Goal: Browse casually

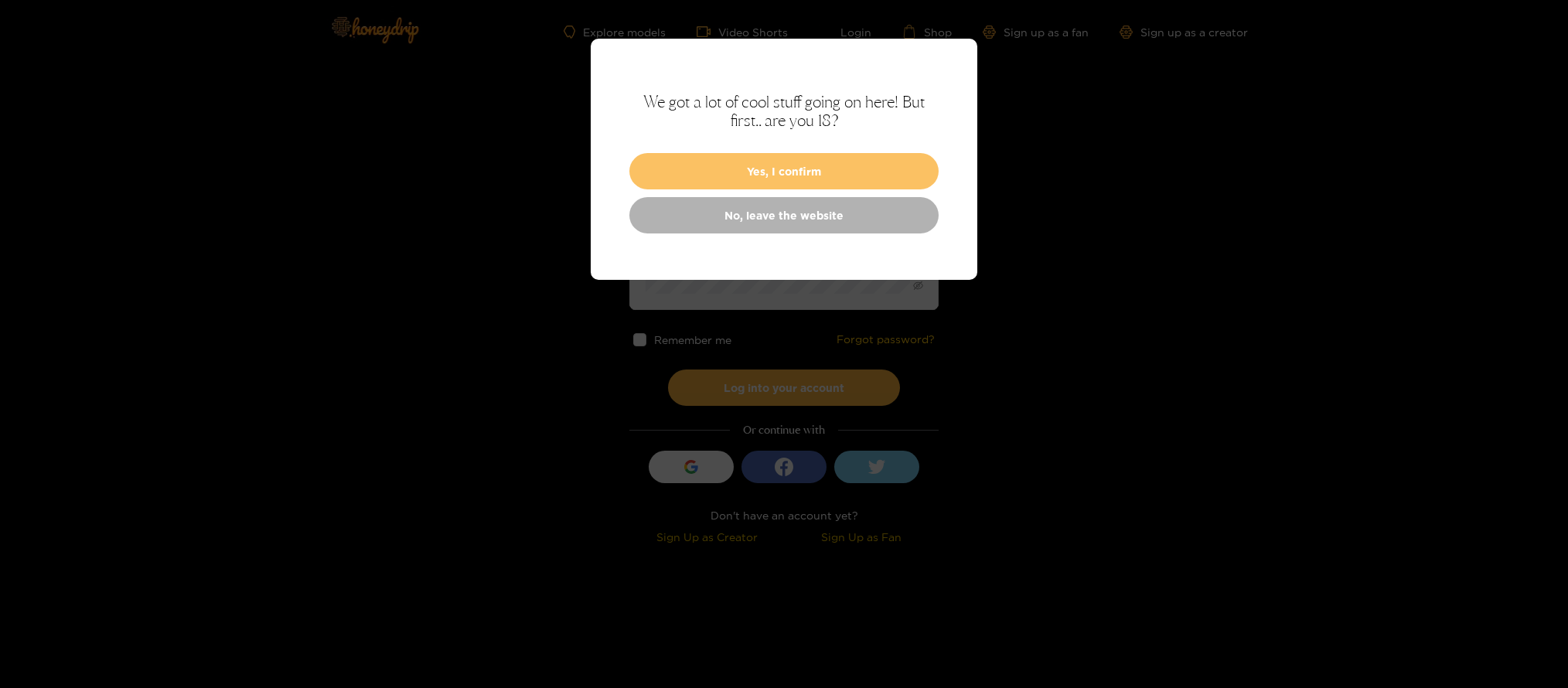
click at [844, 173] on button "Yes, I confirm" at bounding box center [784, 171] width 309 height 36
